Goal: Task Accomplishment & Management: Use online tool/utility

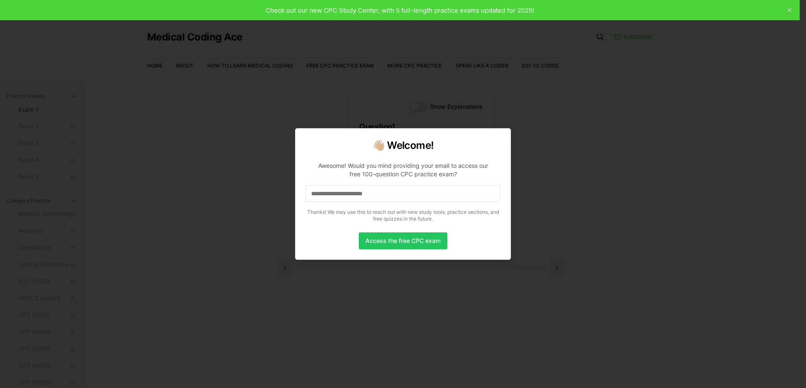
click at [514, 129] on div at bounding box center [403, 194] width 806 height 388
click at [392, 239] on button "Access the free CPC exam" at bounding box center [403, 240] width 89 height 17
click at [489, 198] on input at bounding box center [403, 193] width 195 height 17
click at [489, 198] on input "*" at bounding box center [403, 193] width 195 height 17
click at [489, 198] on input at bounding box center [403, 193] width 195 height 17
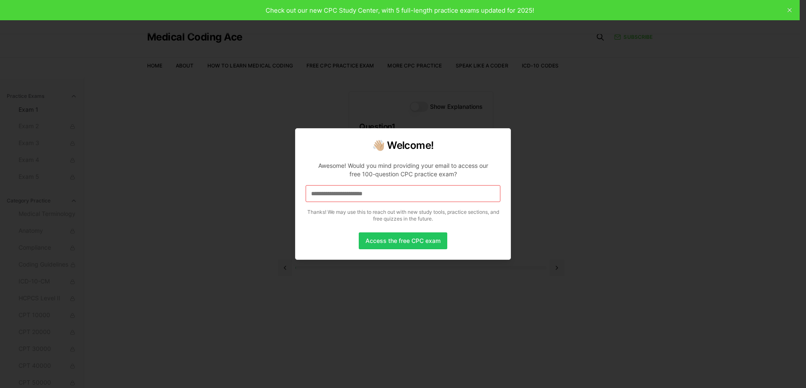
click at [489, 198] on input at bounding box center [403, 193] width 195 height 17
click at [478, 193] on input "*" at bounding box center [403, 193] width 195 height 17
click at [478, 193] on input "**" at bounding box center [403, 193] width 195 height 17
